Goal: Task Accomplishment & Management: Manage account settings

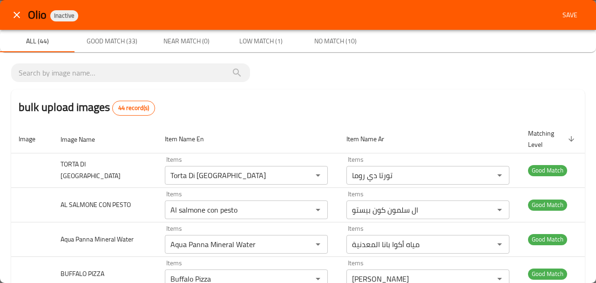
scroll to position [1238, 0]
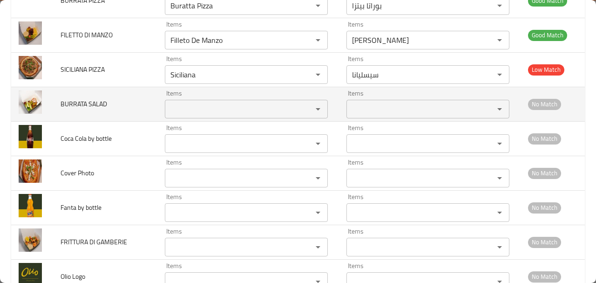
click at [243, 100] on div "Items" at bounding box center [246, 109] width 163 height 19
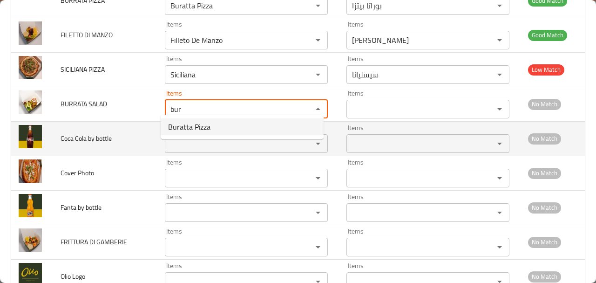
type SALAD "bur"
click at [140, 124] on td "Coca Cola by bottle" at bounding box center [105, 138] width 104 height 34
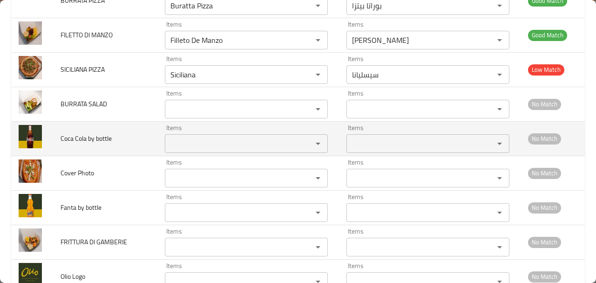
click at [186, 143] on bottle "Items" at bounding box center [233, 143] width 130 height 13
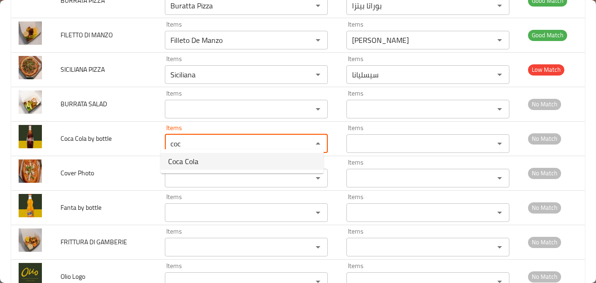
click at [211, 160] on bottle-option-0 "Coca Cola" at bounding box center [242, 161] width 163 height 17
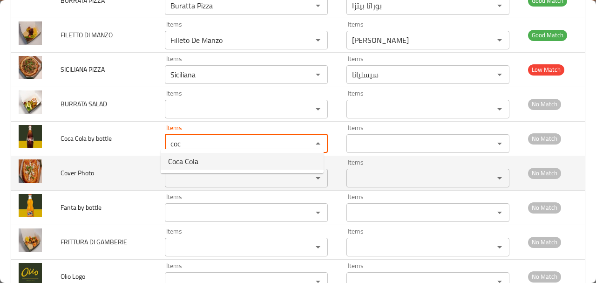
type bottle "Coca Cola"
type bottle-ar "كوكاكولا"
type bottle "Coca Cola"
click at [192, 178] on Photo "Items" at bounding box center [233, 177] width 130 height 13
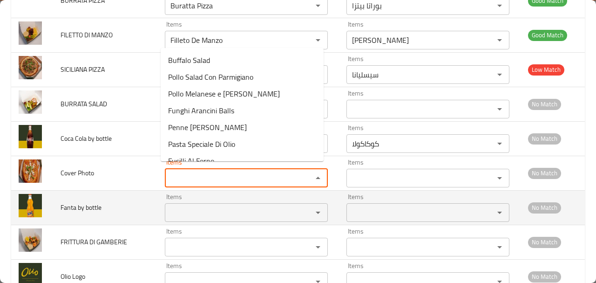
click at [192, 207] on bottle "Items" at bounding box center [233, 212] width 130 height 13
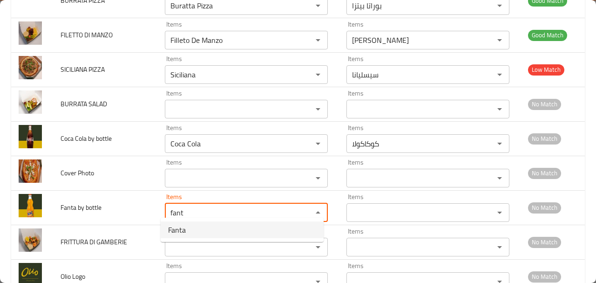
click at [187, 224] on bottle-option-0 "Fanta" at bounding box center [242, 229] width 163 height 17
type bottle "Fanta"
type bottle-ar "فانتا"
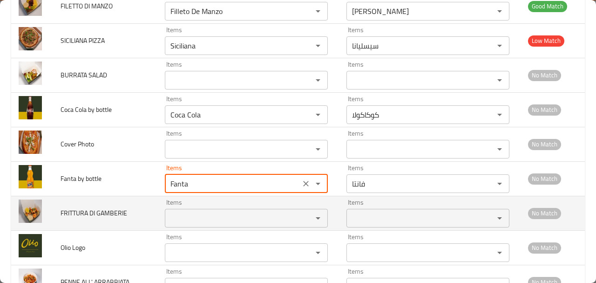
scroll to position [1300, 0]
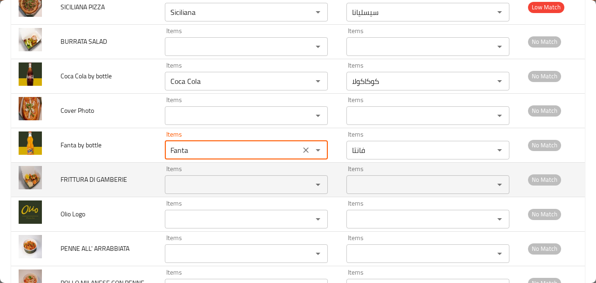
type bottle "Fanta"
click at [196, 178] on GAMBERIE "Items" at bounding box center [233, 184] width 130 height 13
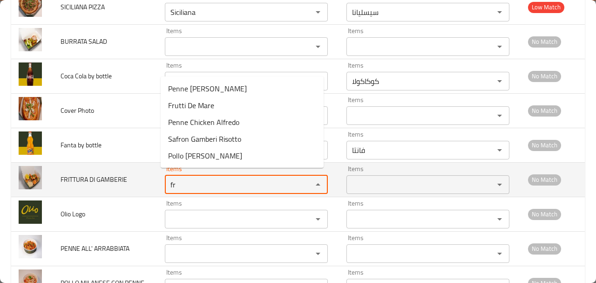
type GAMBERIE "f"
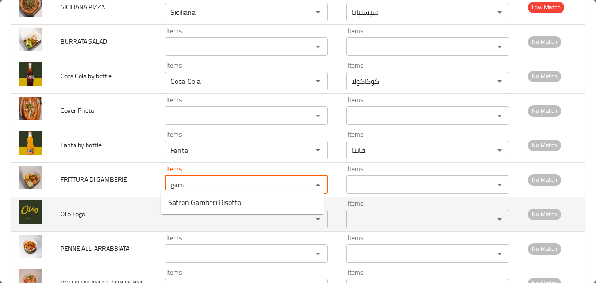
type GAMBERIE "gam"
click at [127, 197] on td "Olio Logo" at bounding box center [105, 214] width 104 height 34
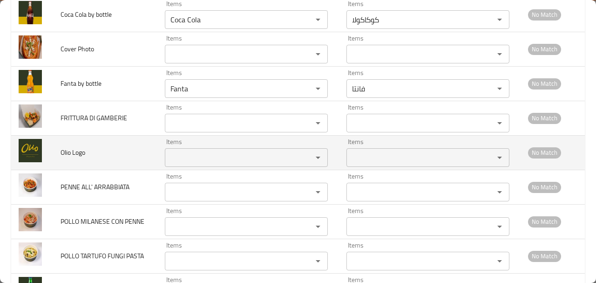
scroll to position [1362, 0]
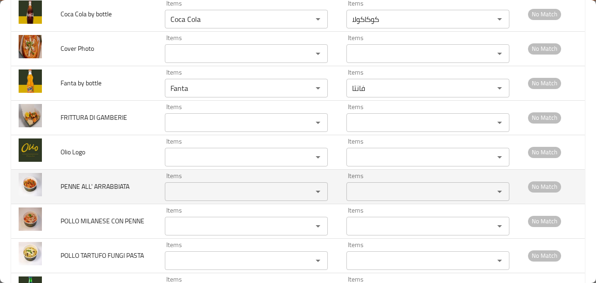
click at [192, 185] on ARRABBIATA "Items" at bounding box center [233, 191] width 130 height 13
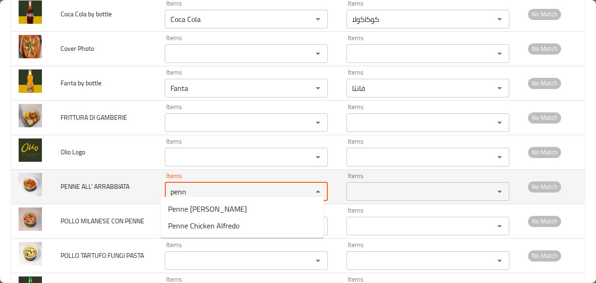
type ARRABBIATA "penn"
click at [142, 183] on td "PENNE ALL' ARRABBIATA" at bounding box center [105, 186] width 104 height 34
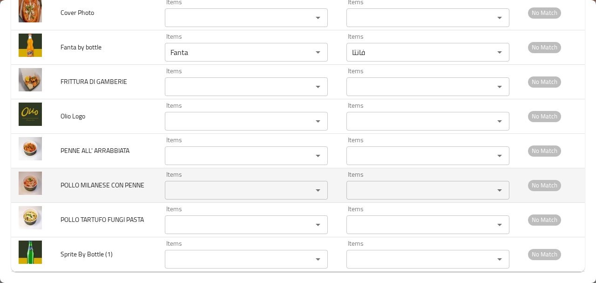
scroll to position [1399, 0]
click at [193, 183] on PENNE "Items" at bounding box center [233, 189] width 130 height 13
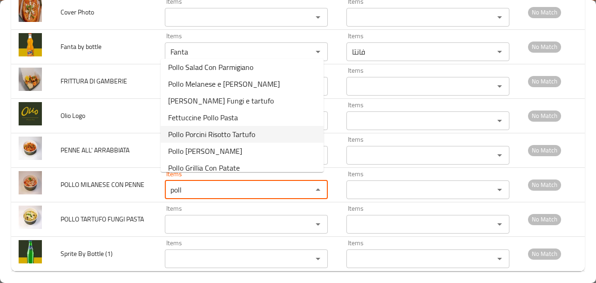
scroll to position [0, 0]
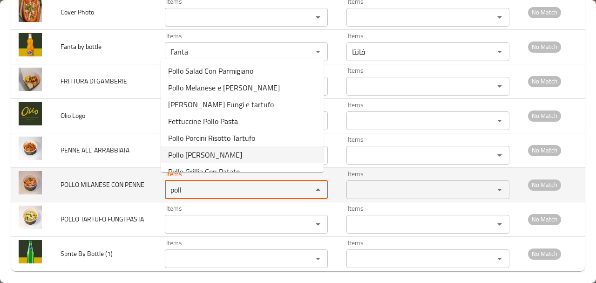
type PENNE "poll"
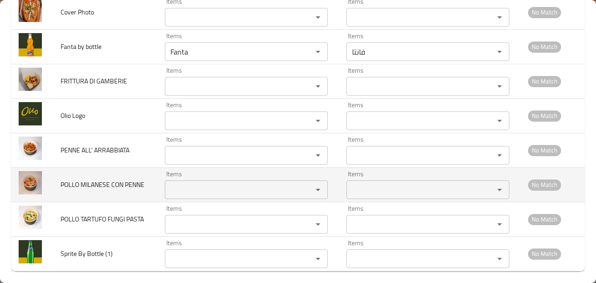
click at [141, 174] on td "POLLO MILANESE CON PENNE" at bounding box center [105, 184] width 104 height 34
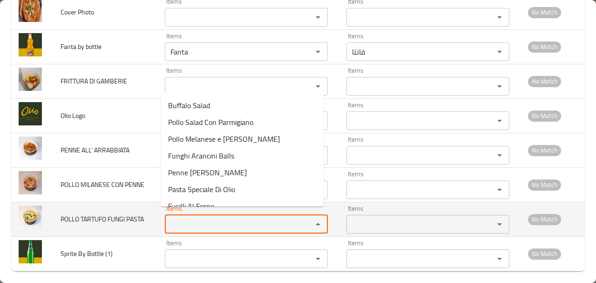
click at [190, 217] on PASTA "Items" at bounding box center [233, 223] width 130 height 13
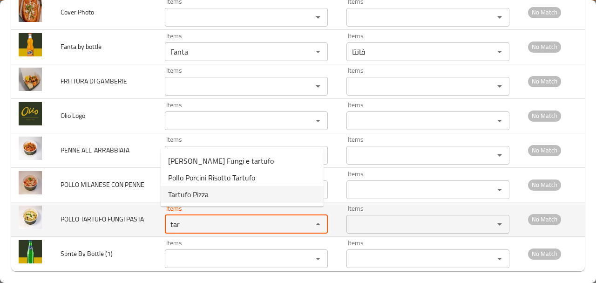
type PASTA "tar"
click at [142, 219] on td "POLLO TARTUFO FUNGI PASTA" at bounding box center [105, 219] width 104 height 34
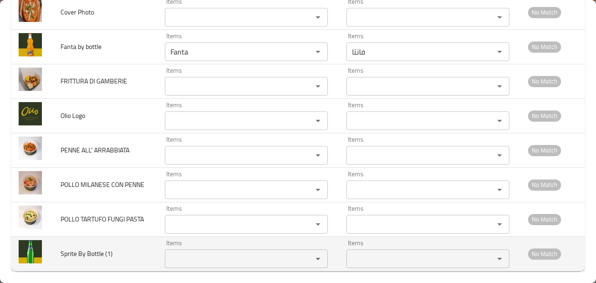
click at [183, 249] on div "Items" at bounding box center [246, 258] width 163 height 19
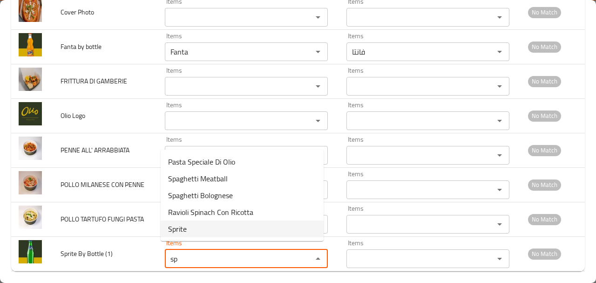
click at [190, 227] on \(1\)-option-4 "Sprite" at bounding box center [242, 228] width 163 height 17
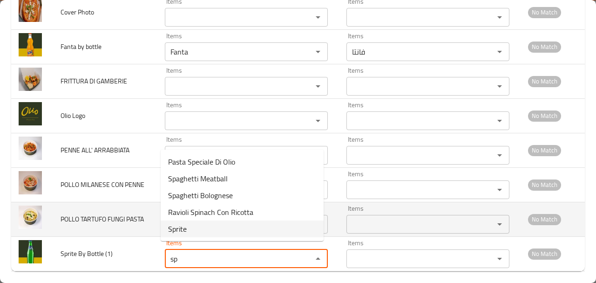
type \(1\) "Sprite"
type \(1\)-ar "سبرايت"
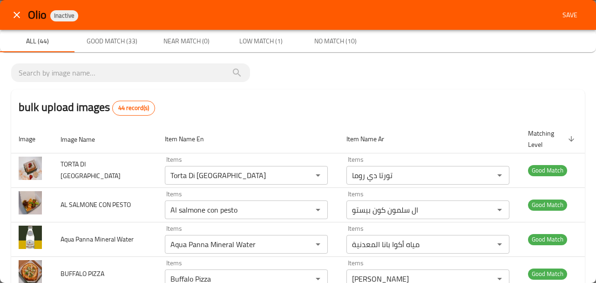
type \(1\) "Sprite"
click at [563, 14] on span "Save" at bounding box center [570, 15] width 22 height 12
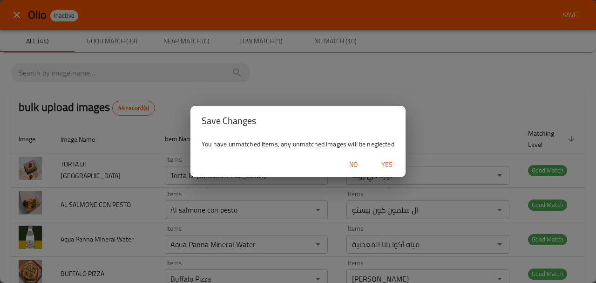
click at [390, 165] on span "Yes" at bounding box center [387, 165] width 22 height 12
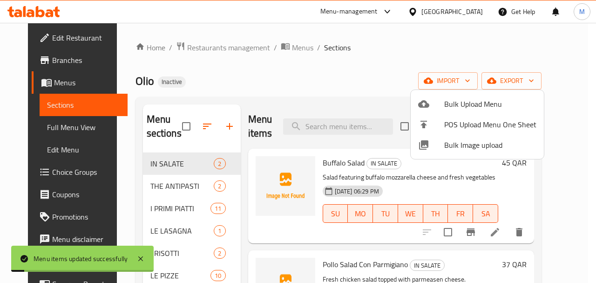
click at [304, 100] on div at bounding box center [298, 141] width 596 height 283
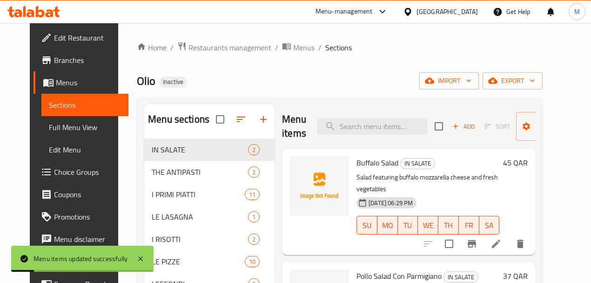
click at [54, 37] on span "Edit Restaurant" at bounding box center [87, 37] width 67 height 11
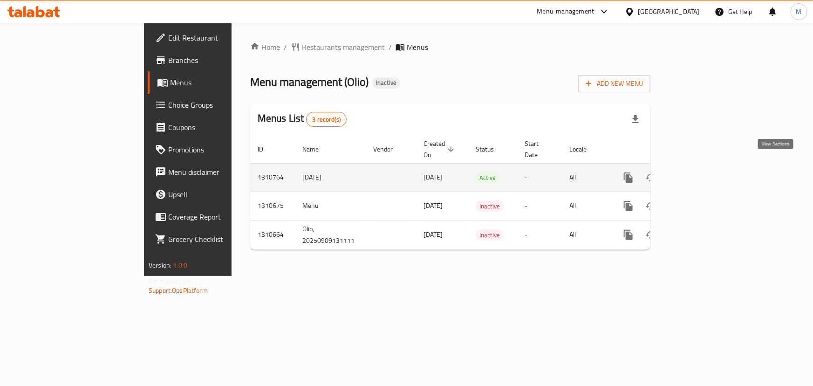
click at [701, 172] on icon "enhanced table" at bounding box center [695, 177] width 11 height 11
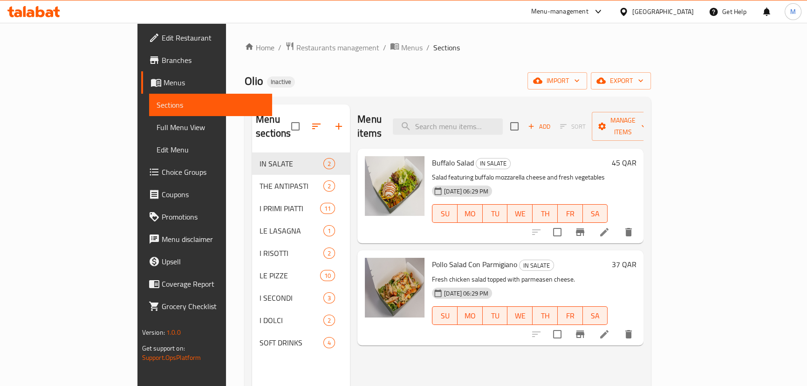
click at [156, 129] on span "Full Menu View" at bounding box center [210, 127] width 108 height 11
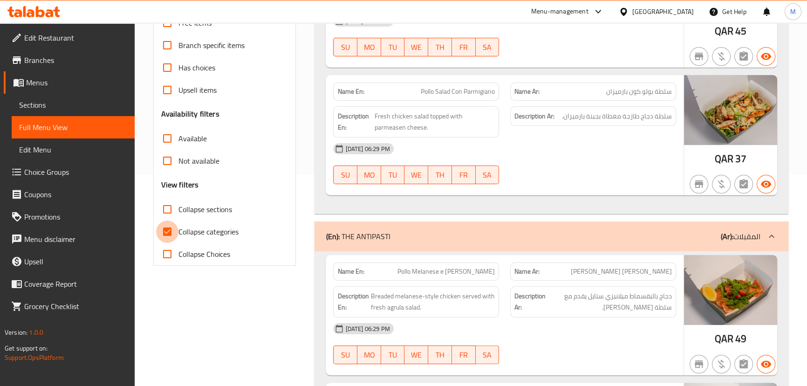
click at [177, 229] on input "Collapse categories" at bounding box center [167, 231] width 22 height 22
checkbox input "false"
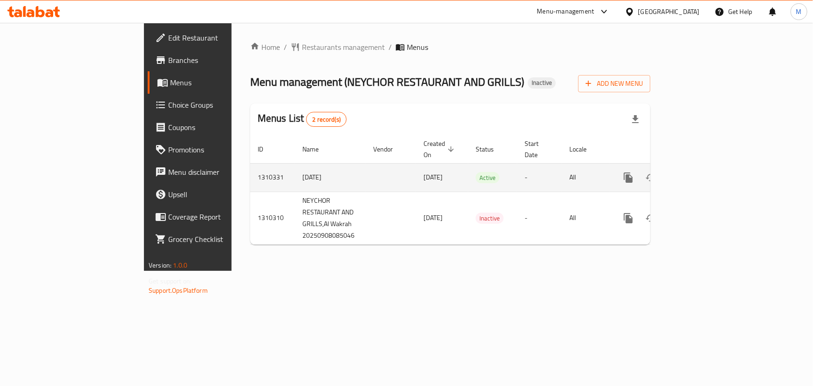
click at [701, 172] on icon "enhanced table" at bounding box center [695, 177] width 11 height 11
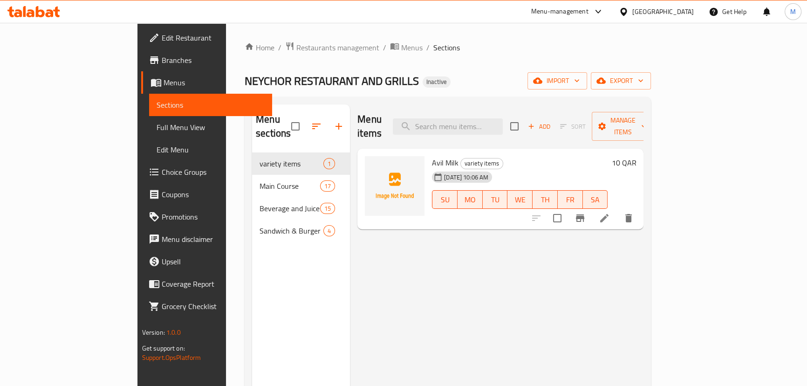
click at [353, 249] on div "Menu items Add Sort Manage items Avil Milk variety items [DATE] 10:06 AM SU MO …" at bounding box center [496, 297] width 293 height 386
click at [162, 55] on span "Branches" at bounding box center [213, 59] width 103 height 11
